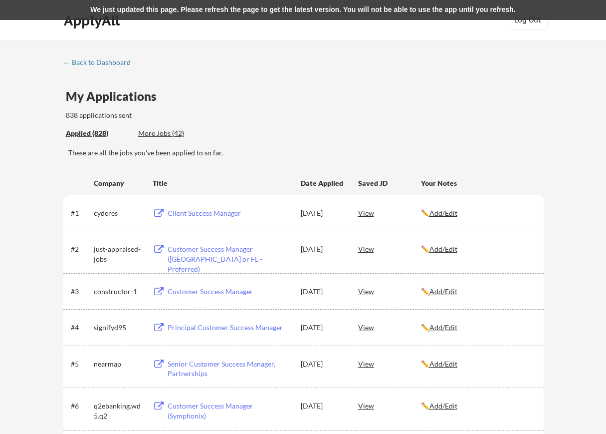
scroll to position [1064, 0]
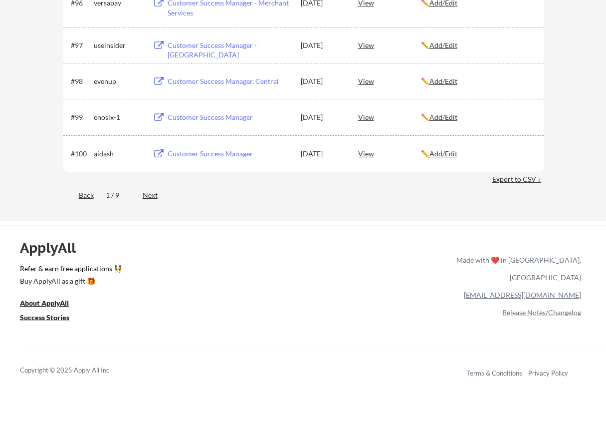
scroll to position [3775, 0]
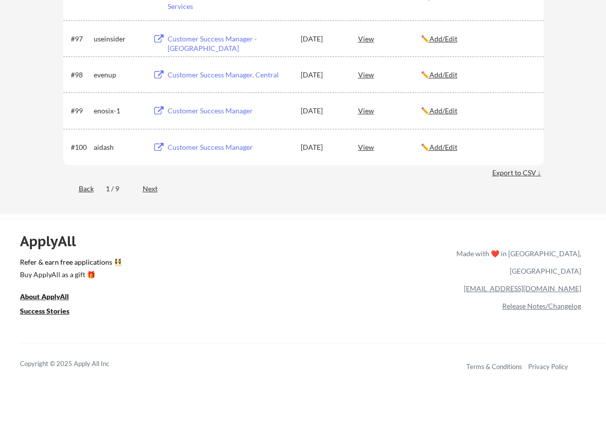
click at [152, 190] on div "Next" at bounding box center [156, 189] width 26 height 10
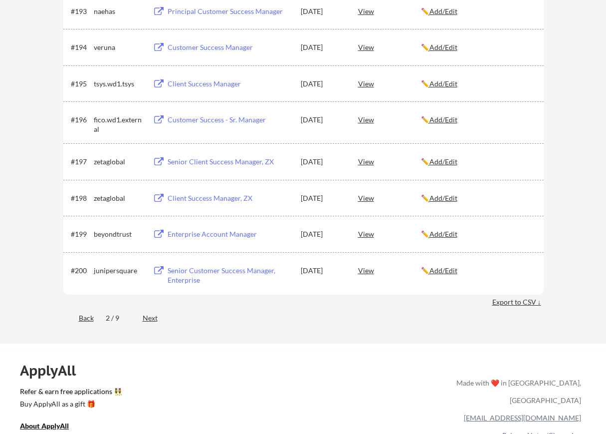
click at [151, 320] on div "Next" at bounding box center [156, 318] width 26 height 10
click at [152, 318] on div "Next" at bounding box center [156, 318] width 26 height 10
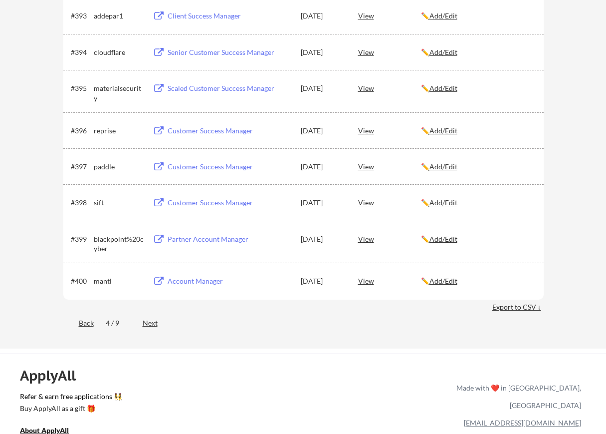
click at [87, 321] on div "Back" at bounding box center [78, 323] width 30 height 10
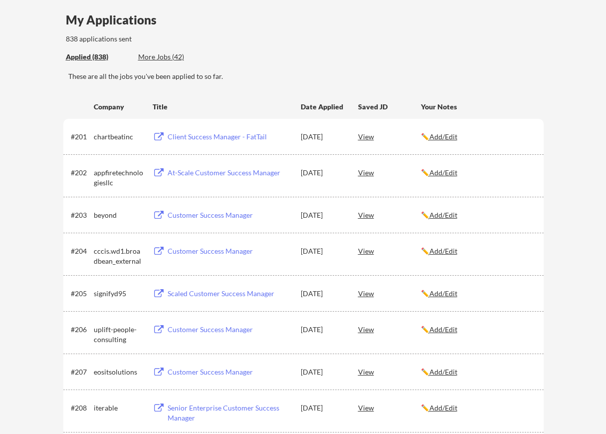
scroll to position [0, 0]
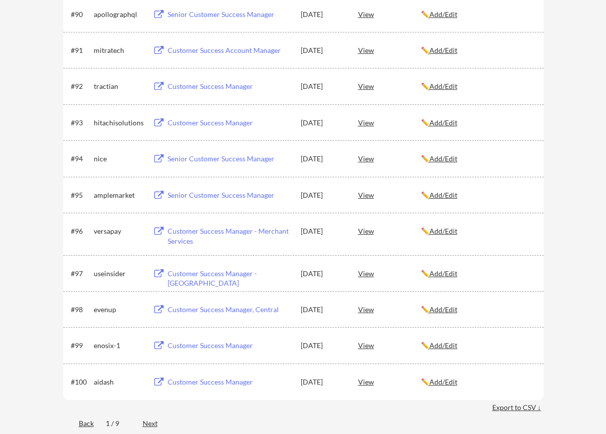
scroll to position [3638, 0]
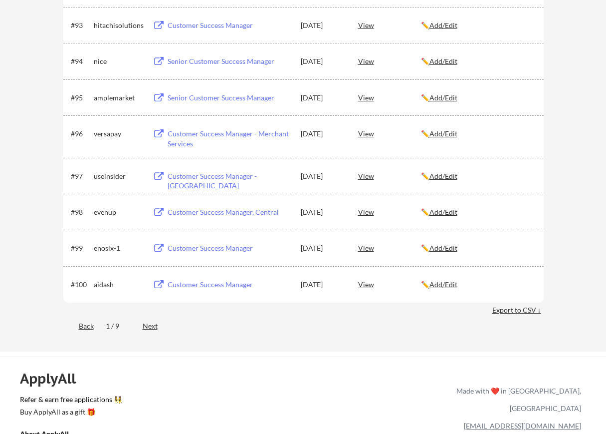
click at [153, 327] on div "Next" at bounding box center [156, 326] width 26 height 10
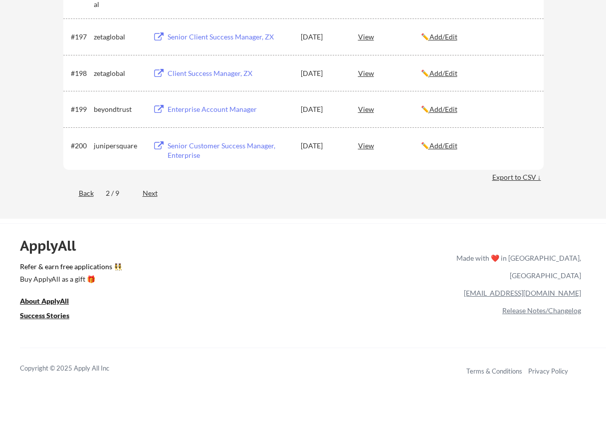
scroll to position [3727, 0]
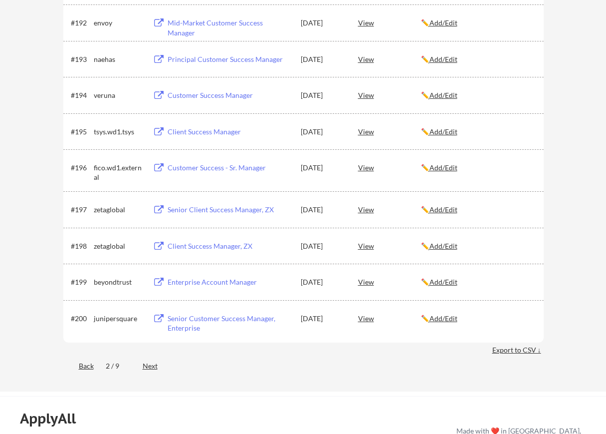
click at [153, 364] on div "Next" at bounding box center [156, 366] width 26 height 10
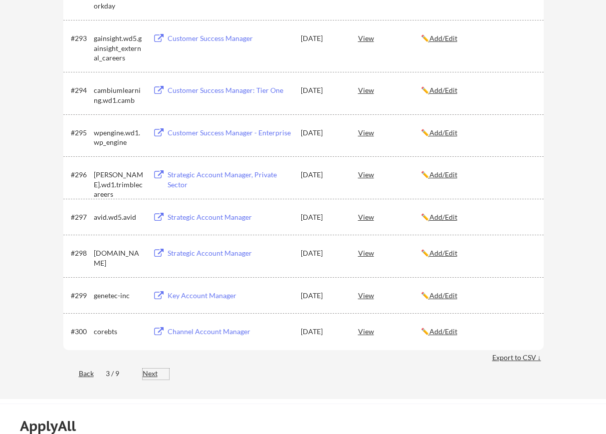
click at [150, 374] on div "Next" at bounding box center [156, 373] width 26 height 10
